Goal: Book appointment/travel/reservation

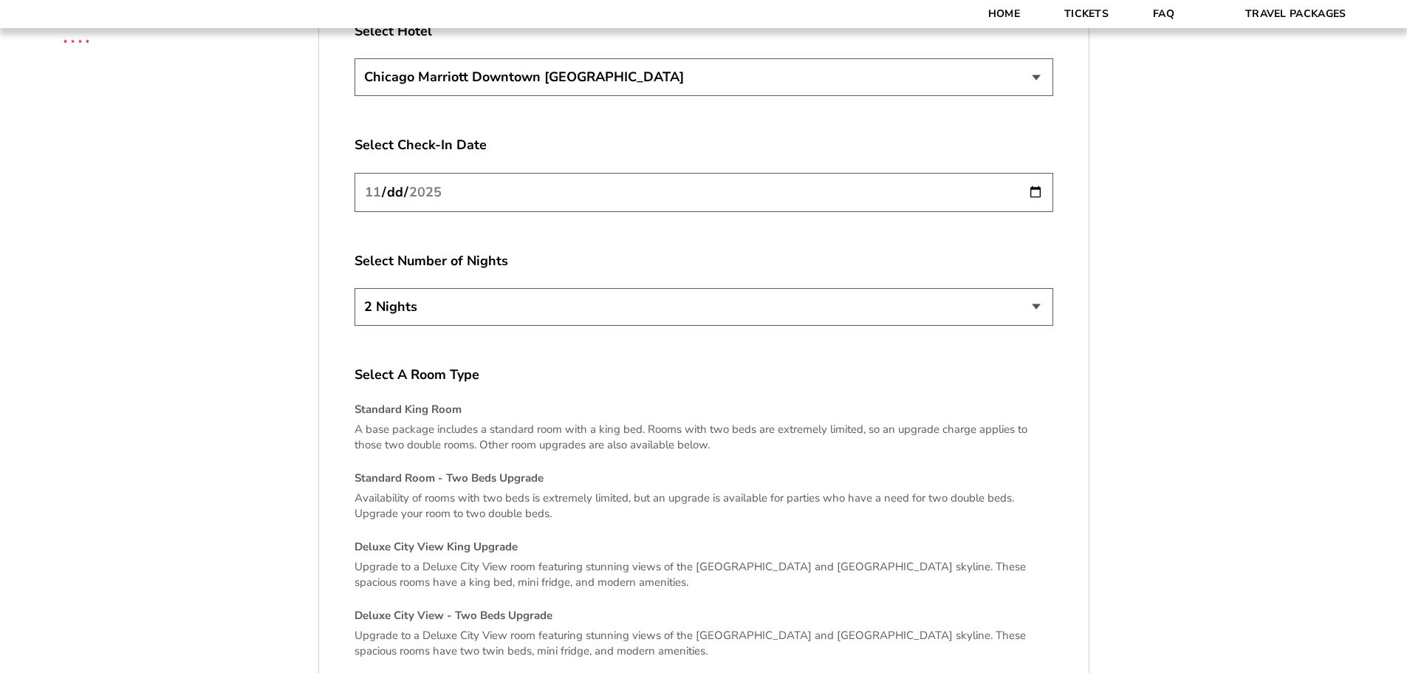
scroll to position [2710, 0]
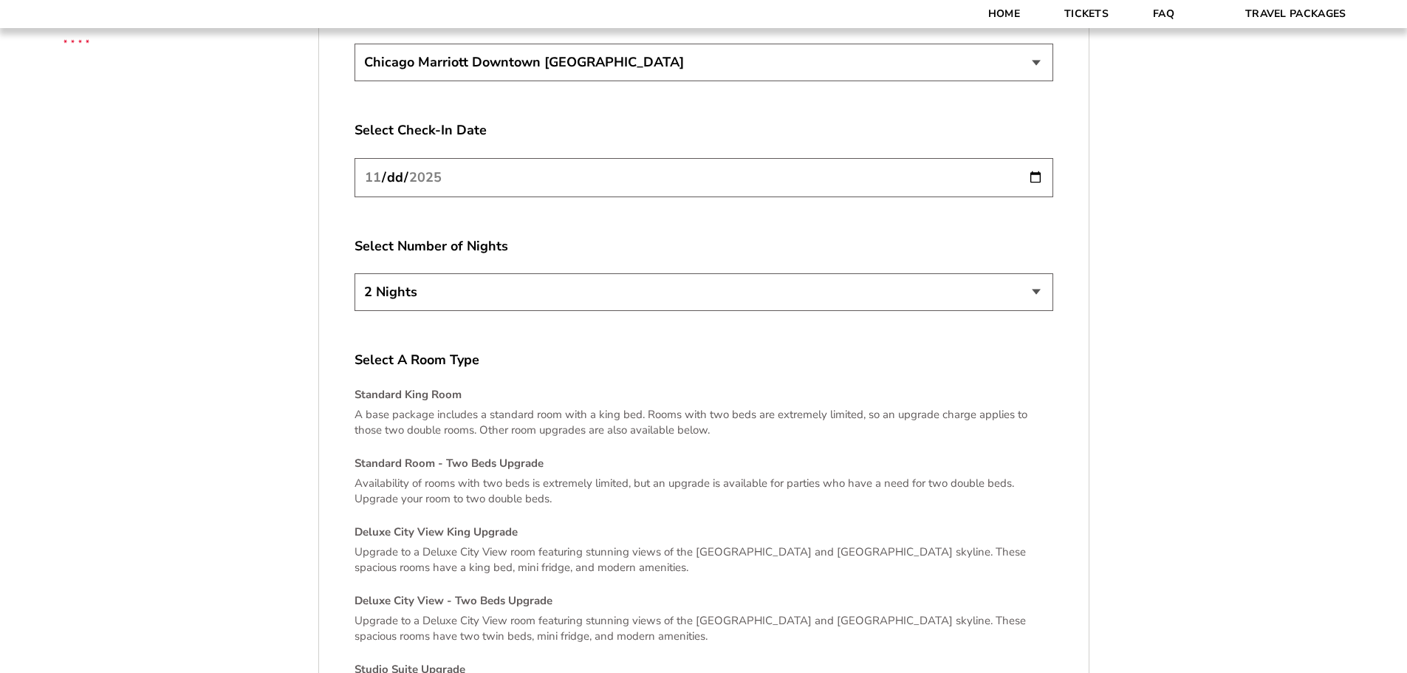
click at [681, 81] on select "[GEOGRAPHIC_DATA] [GEOGRAPHIC_DATA]" at bounding box center [703, 63] width 699 height 38
drag, startPoint x: 680, startPoint y: 148, endPoint x: 646, endPoint y: 143, distance: 34.4
click at [646, 26] on label "Select Hotel" at bounding box center [703, 16] width 699 height 18
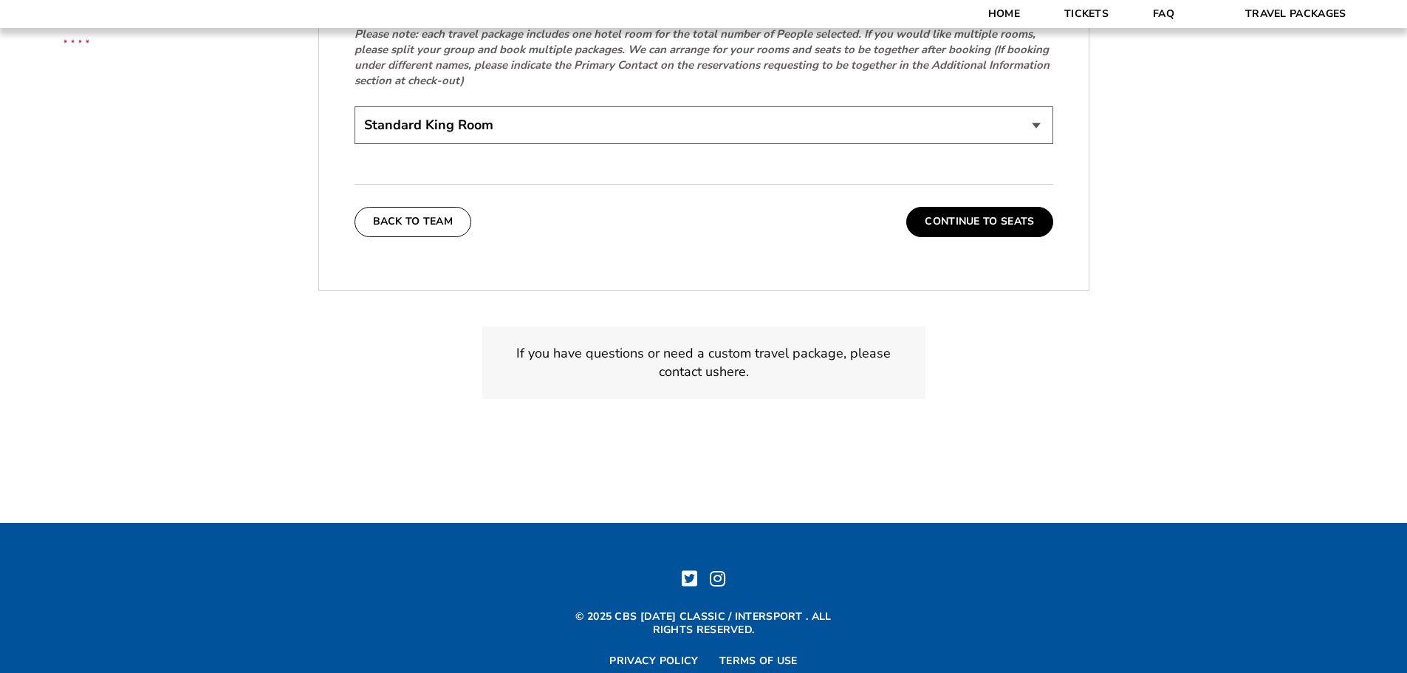
scroll to position [3448, 0]
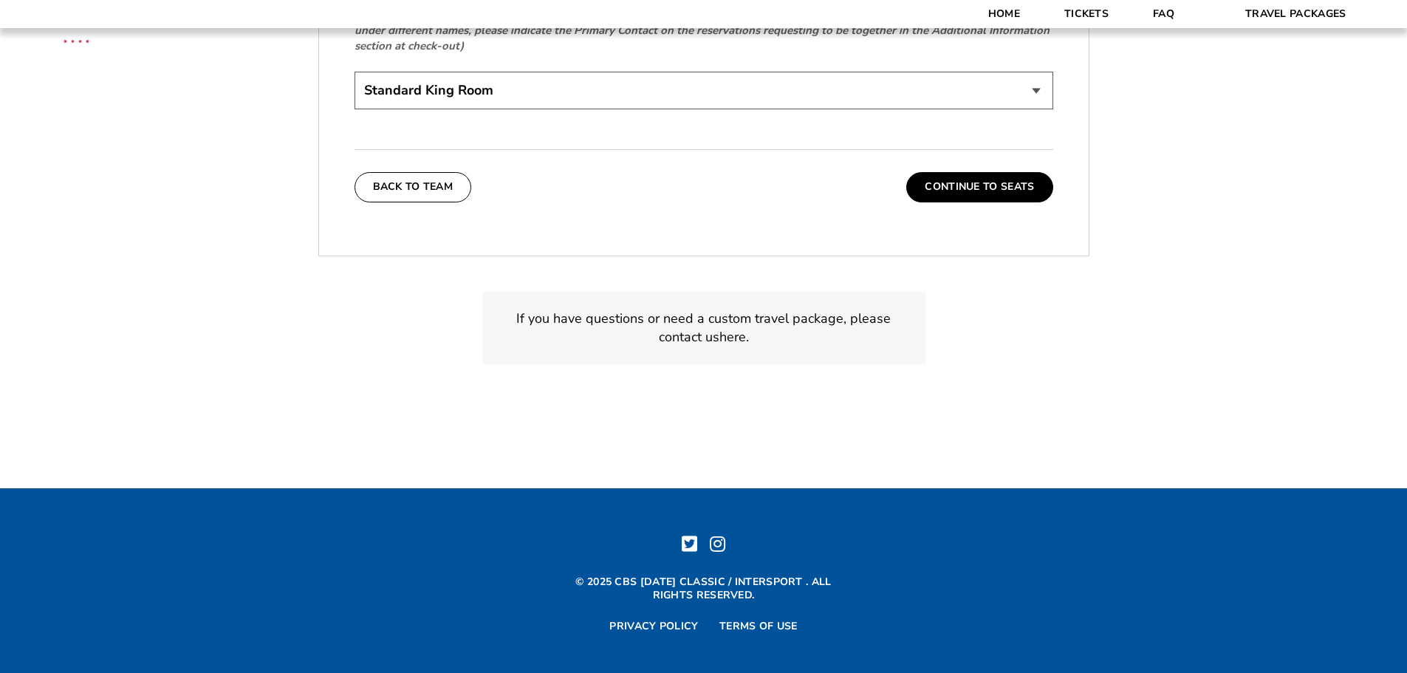
click at [685, 109] on select "Standard King Room Standard Room - Two Beds Upgrade (+$30 per night) Deluxe Cit…" at bounding box center [703, 91] width 699 height 38
click at [962, 202] on button "Continue To Seats" at bounding box center [979, 187] width 146 height 30
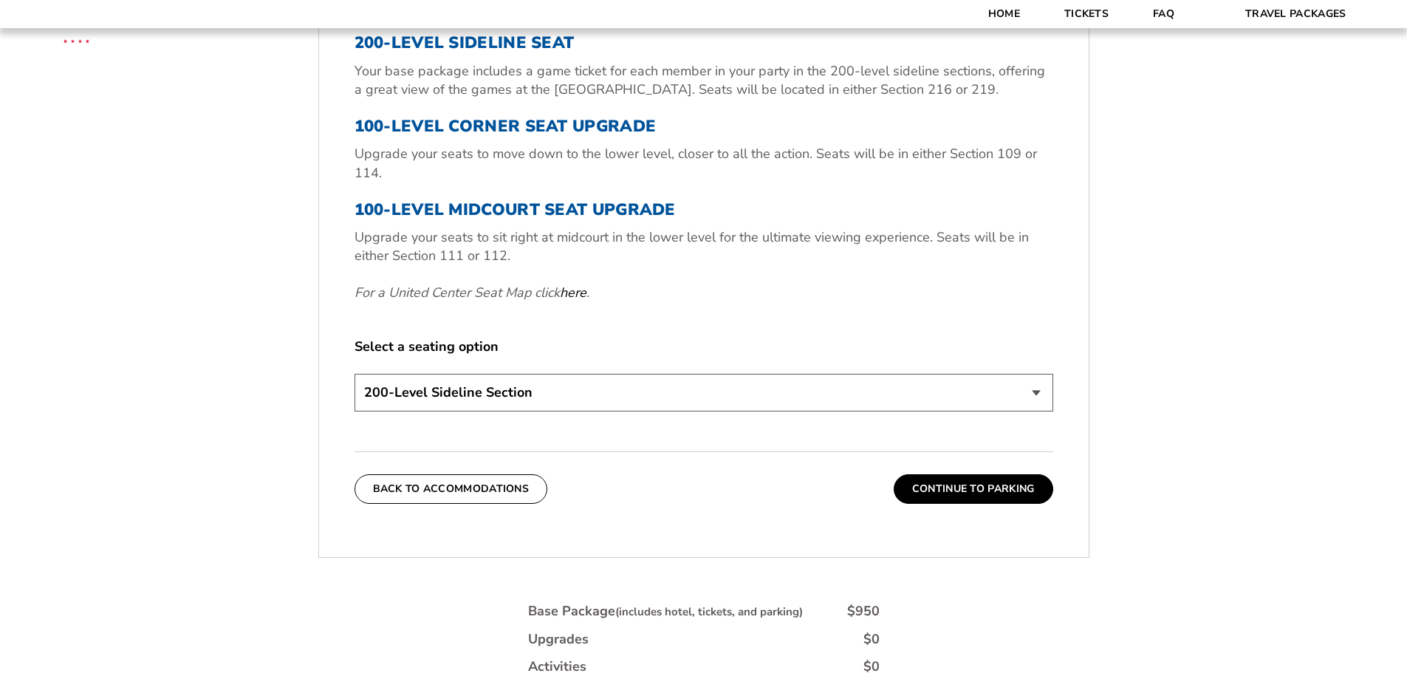
scroll to position [622, 0]
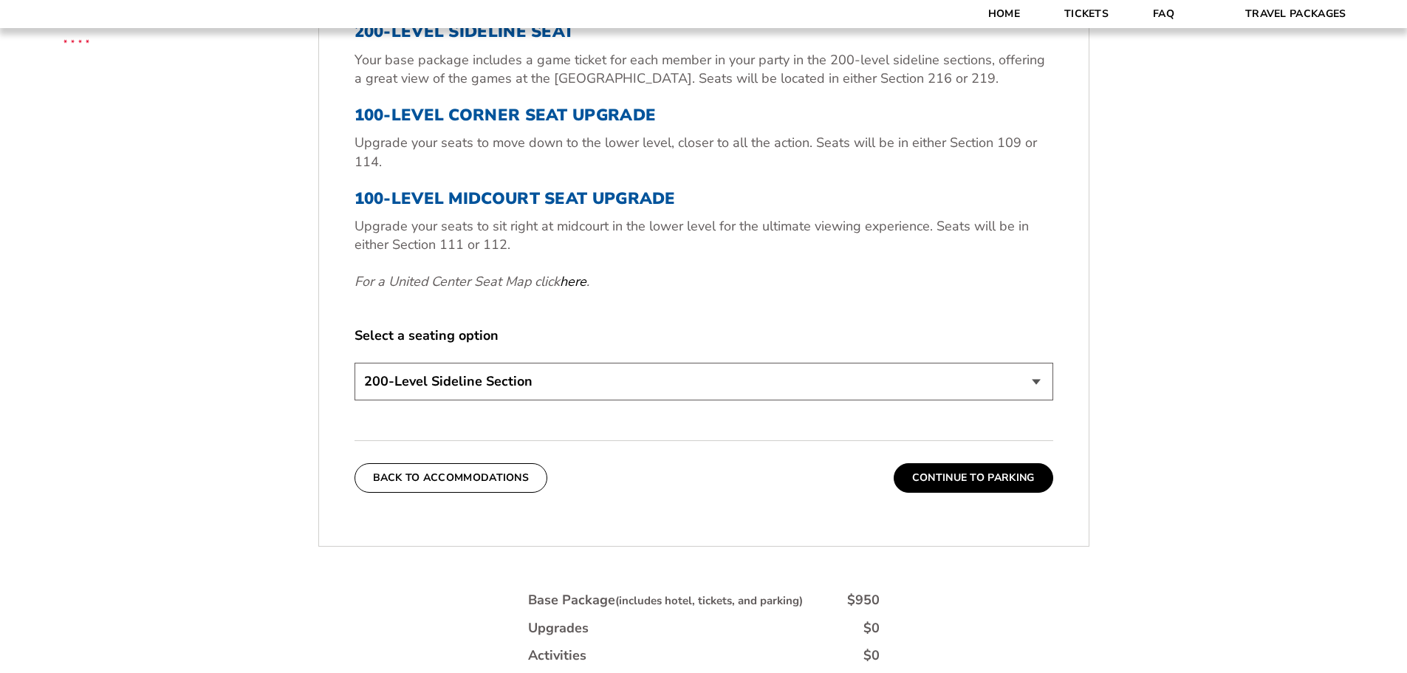
click at [687, 400] on select "200-Level Sideline Section 100-Level Corner Seat Upgrade (+$80 per person) 100-…" at bounding box center [703, 382] width 699 height 38
click at [682, 353] on div "3. Seats 200-Level Sideline Seat Your base package includes a game ticket for e…" at bounding box center [703, 190] width 699 height 428
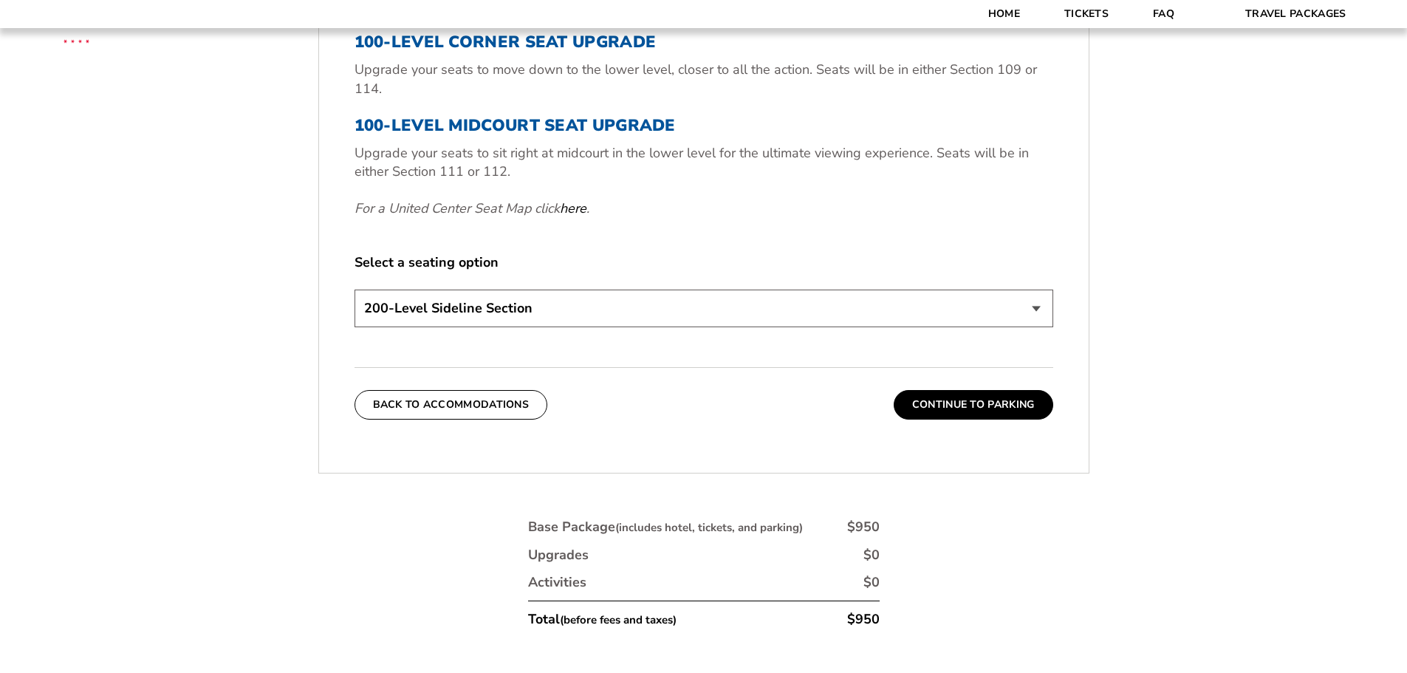
scroll to position [696, 0]
click at [674, 326] on select "200-Level Sideline Section 100-Level Corner Seat Upgrade (+$80 per person) 100-…" at bounding box center [703, 308] width 699 height 38
select select "100-Level Midcourt Seat Upgrade"
click at [354, 326] on select "200-Level Sideline Section 100-Level Corner Seat Upgrade (+$80 per person) 100-…" at bounding box center [703, 308] width 699 height 38
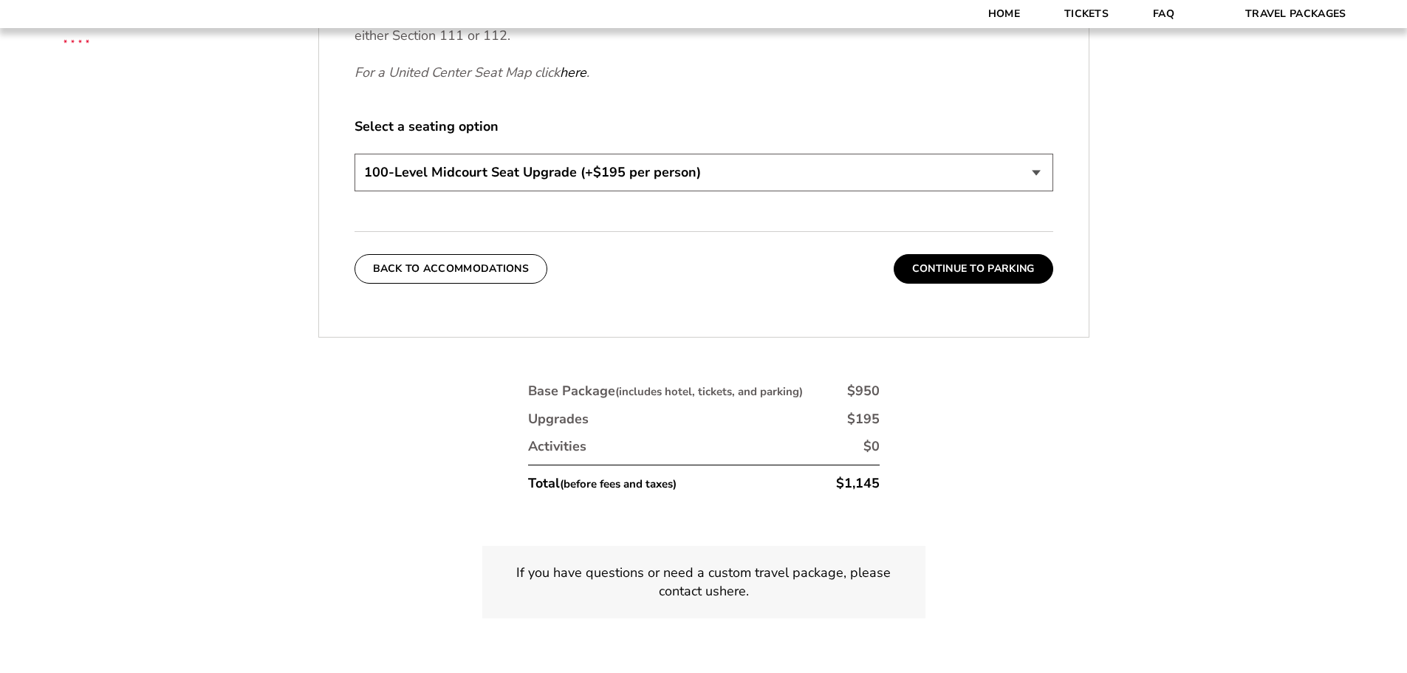
scroll to position [843, 0]
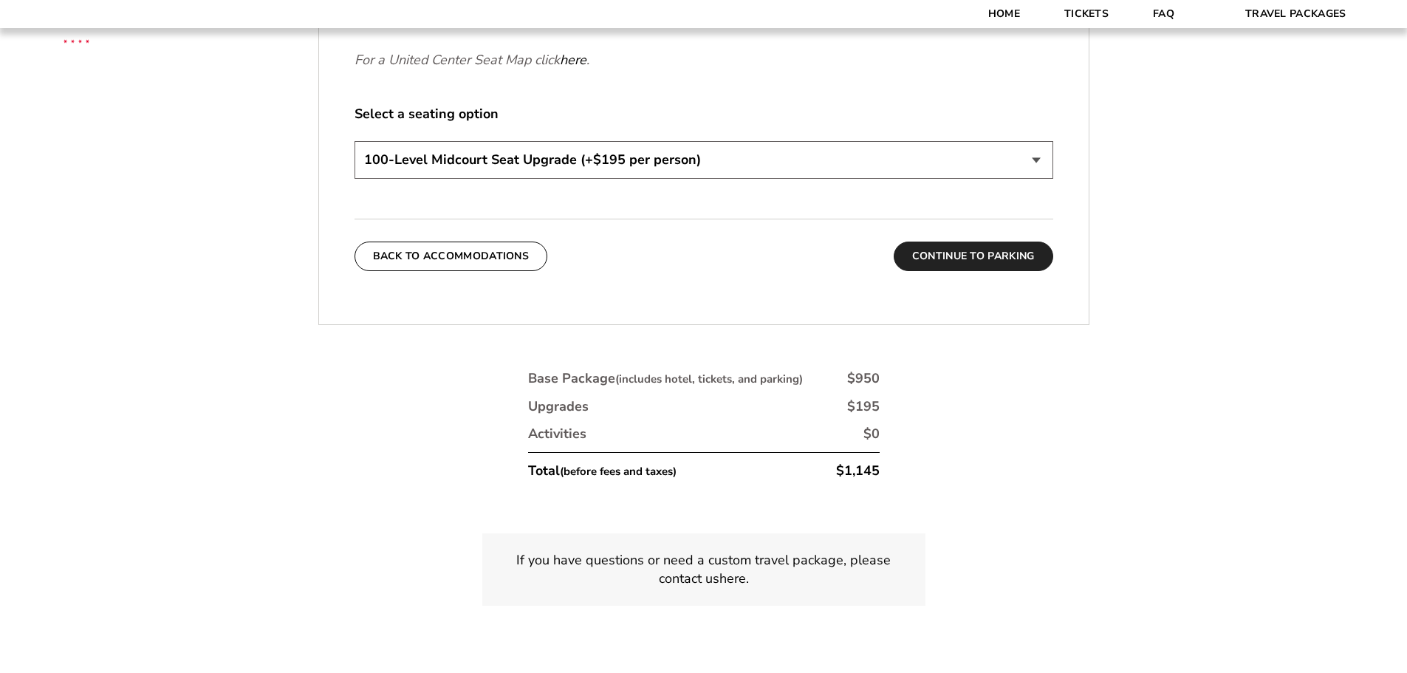
click at [999, 271] on button "Continue To Parking" at bounding box center [974, 256] width 160 height 30
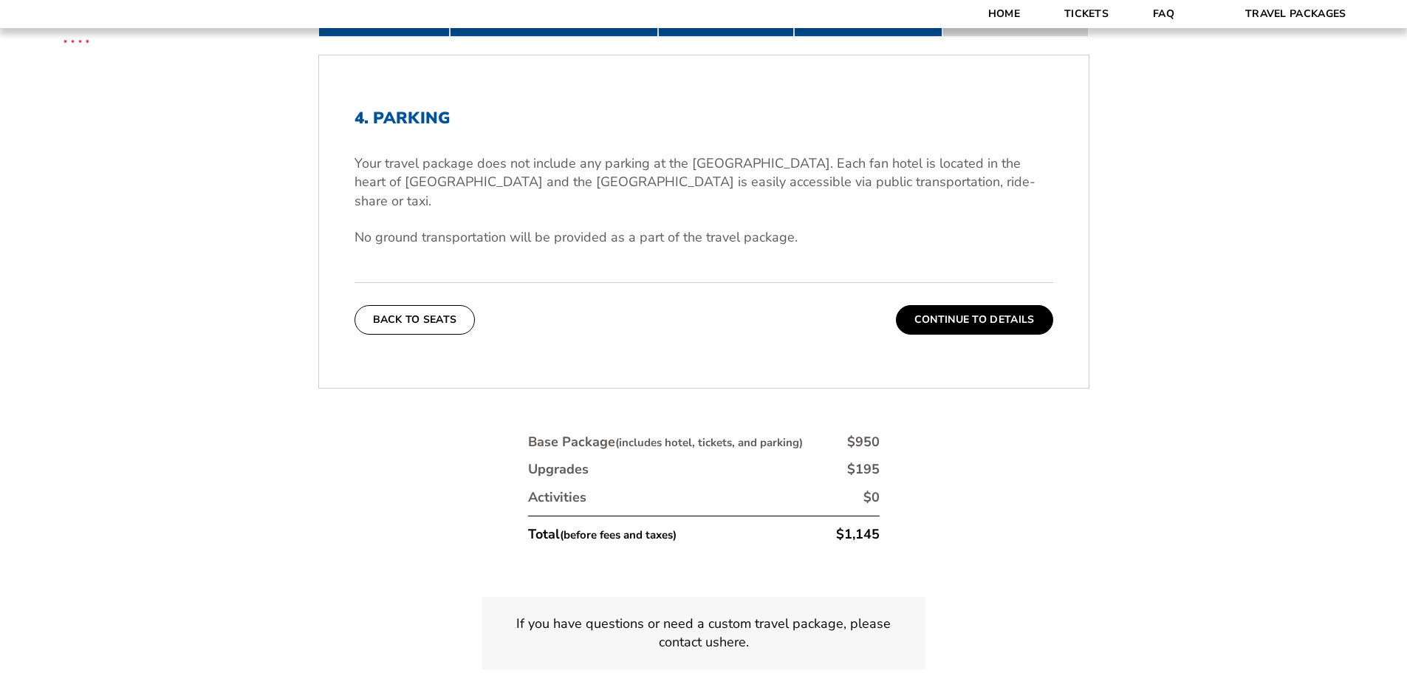
scroll to position [474, 0]
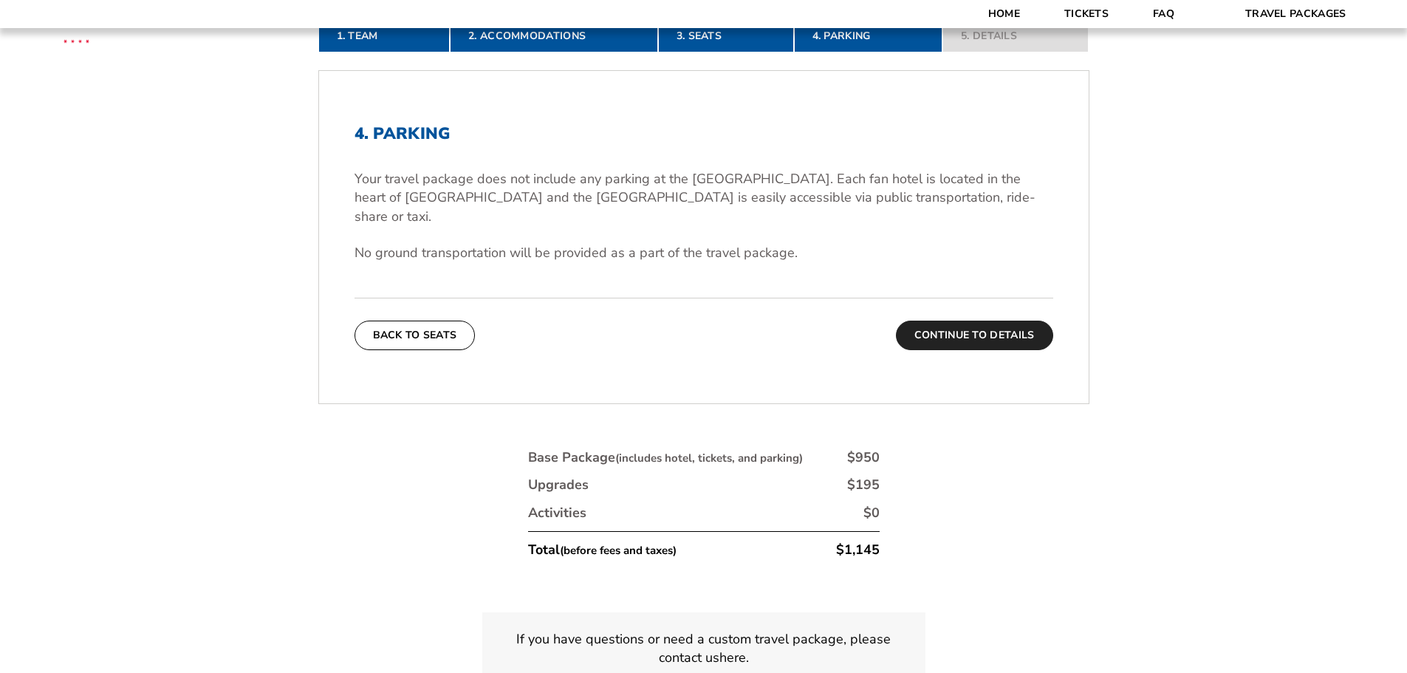
click at [964, 341] on button "Continue To Details" at bounding box center [974, 336] width 157 height 30
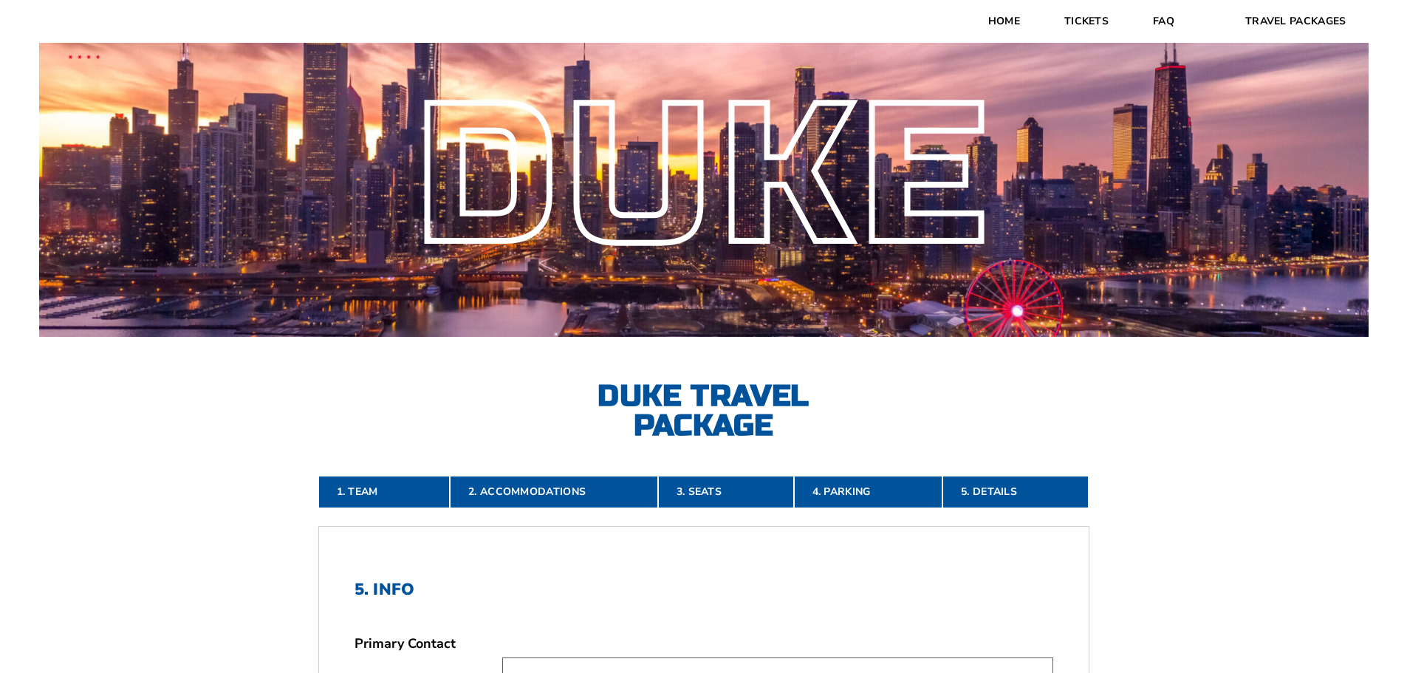
scroll to position [0, 0]
